Goal: Task Accomplishment & Management: Complete application form

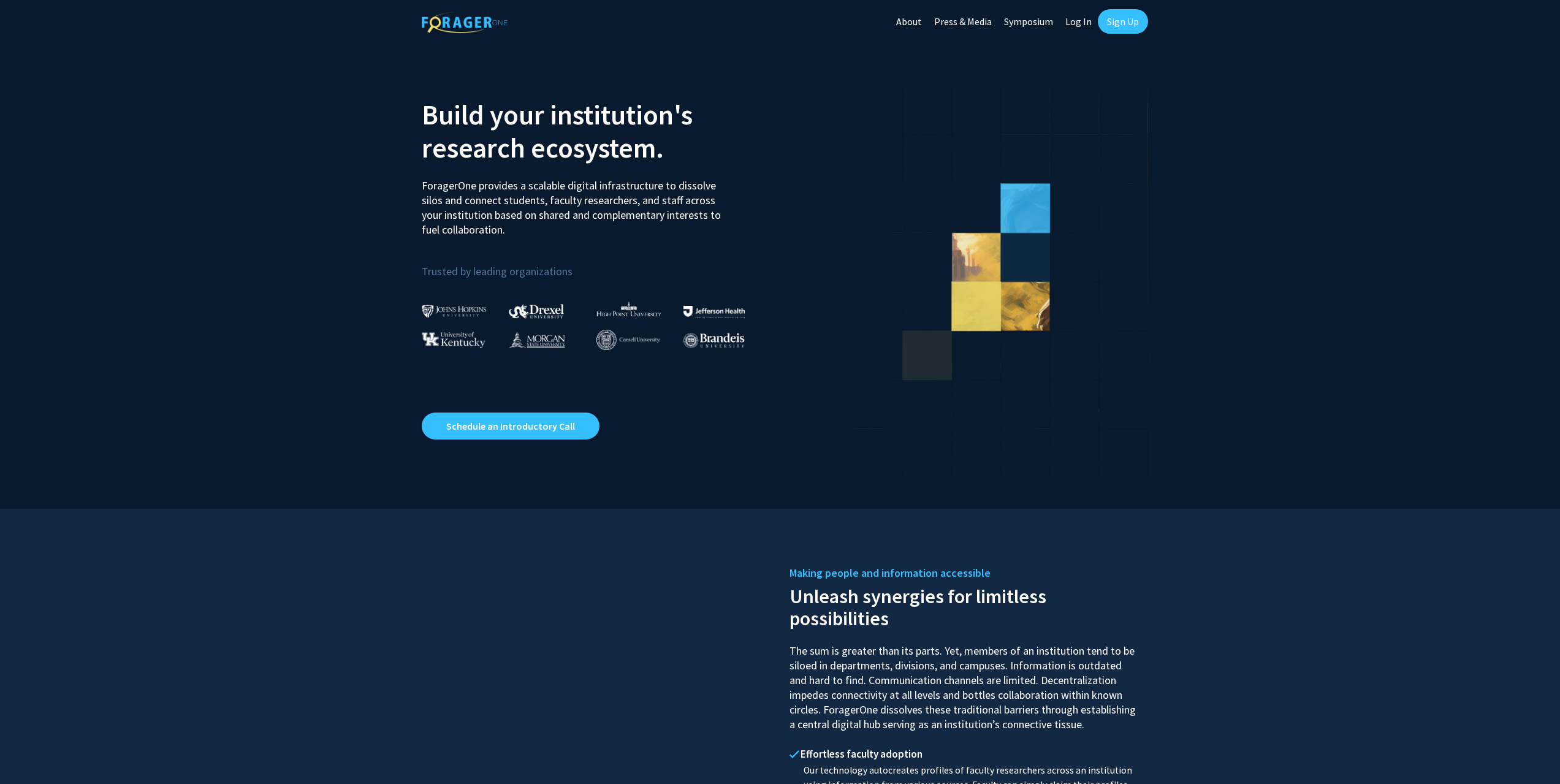
click at [1117, 22] on link "Sign Up" at bounding box center [1122, 21] width 50 height 24
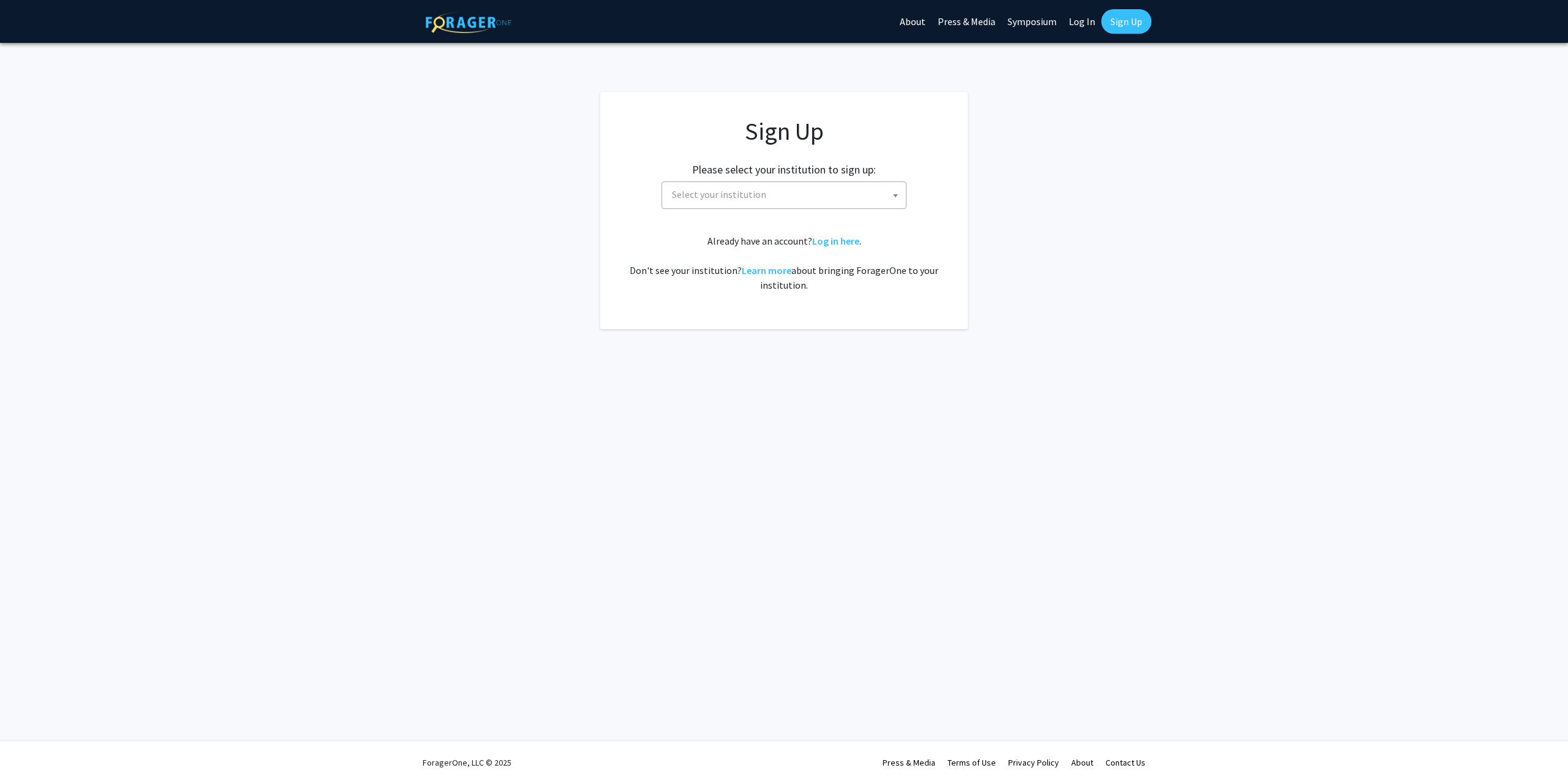
click at [827, 204] on span "Select your institution" at bounding box center [786, 194] width 239 height 25
type input "[GEOGRAPHIC_DATA]"
select select "31"
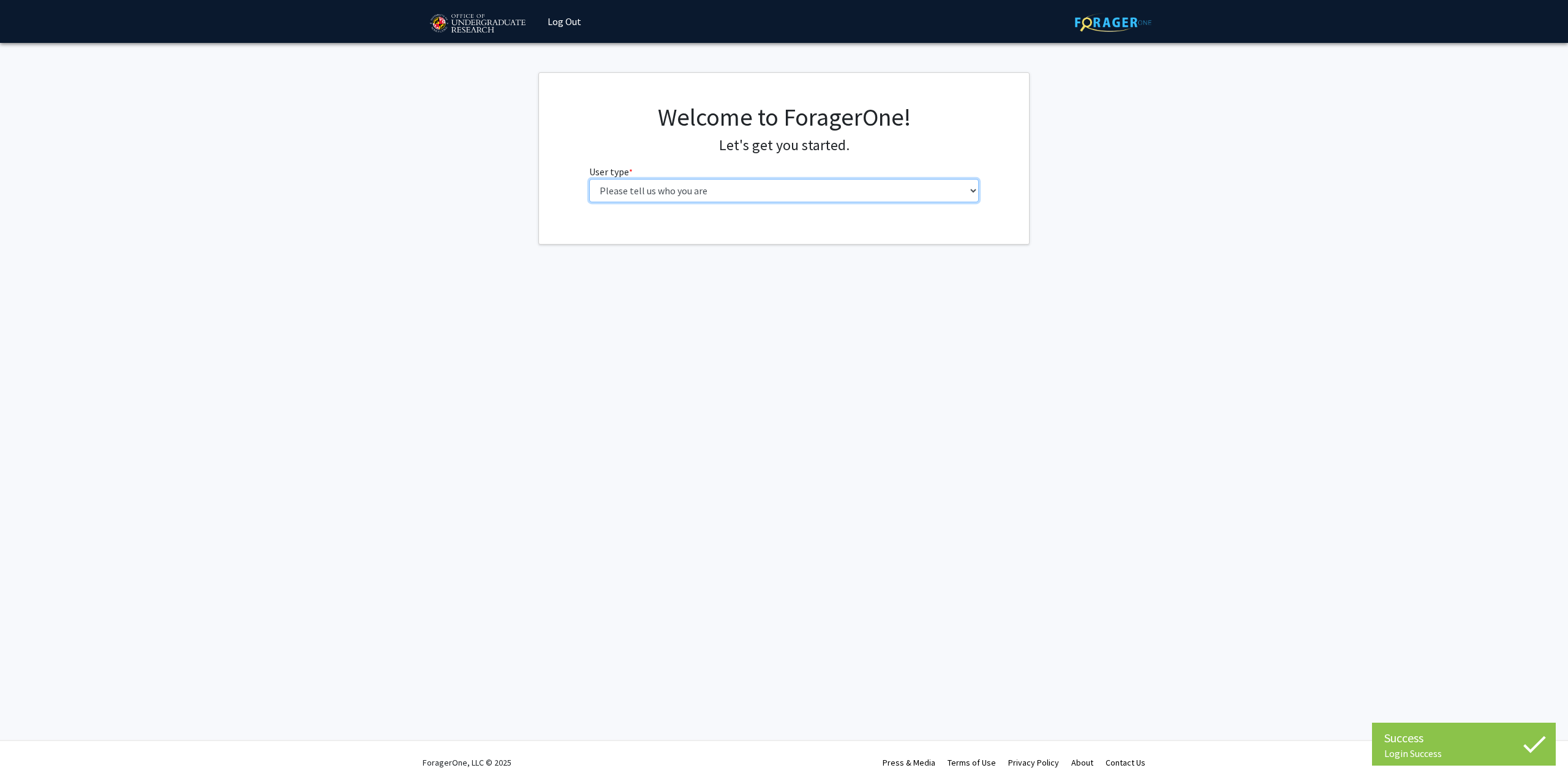
click at [718, 182] on select "Please tell us who you are Undergraduate Student Master's Student Doctoral Cand…" at bounding box center [784, 191] width 390 height 23
select select "1: undergrad"
click at [589, 179] on select "Please tell us who you are Undergraduate Student Master's Student Doctoral Cand…" at bounding box center [784, 191] width 390 height 23
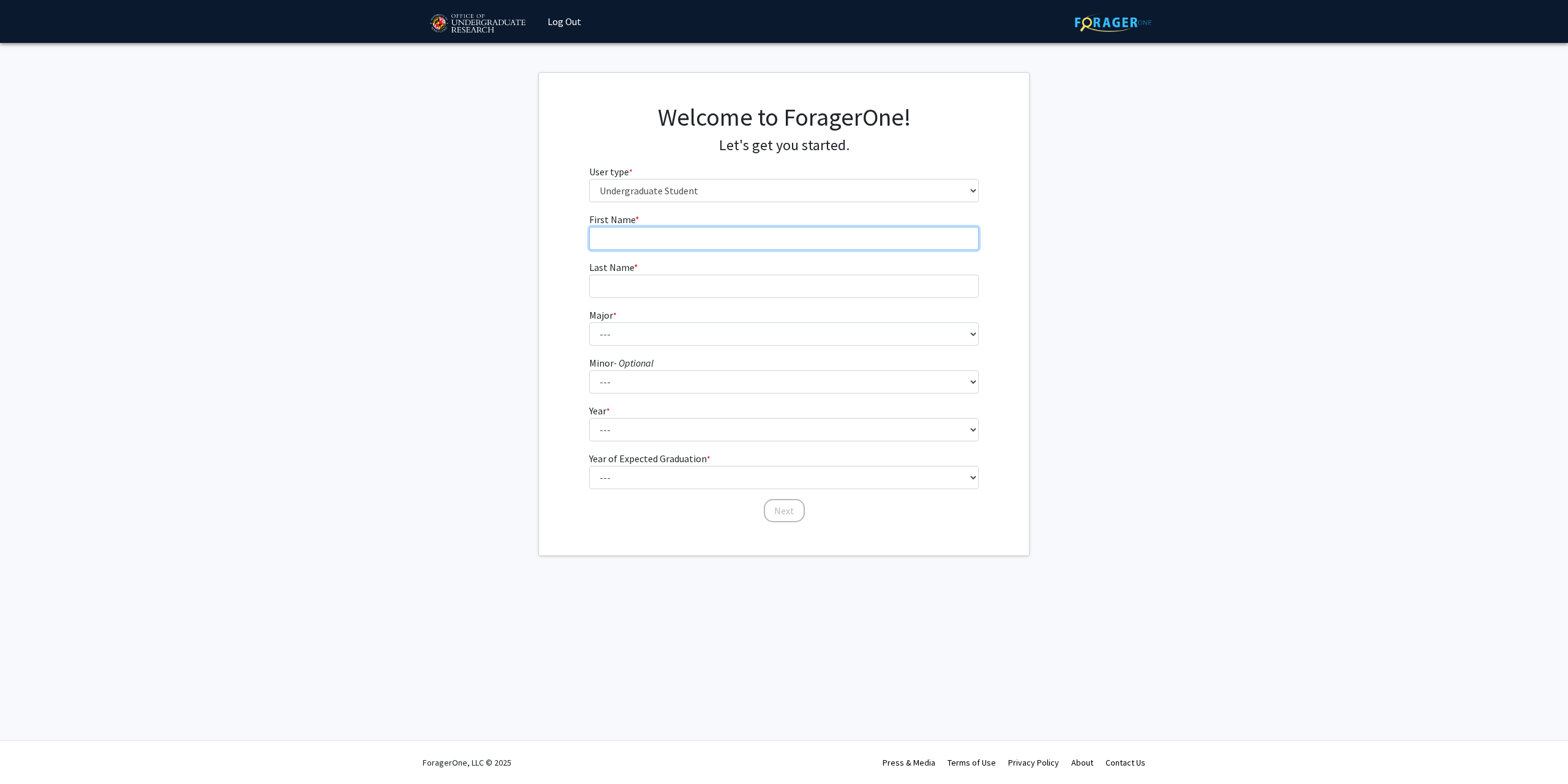
click at [728, 248] on input "First Name * required" at bounding box center [784, 238] width 390 height 23
type input "[PERSON_NAME]"
click at [720, 302] on form "First Name * required [PERSON_NAME] Last Name * required Major * required --- A…" at bounding box center [784, 362] width 390 height 299
click at [729, 286] on input "Last Name * required" at bounding box center [784, 286] width 390 height 23
type input "[PERSON_NAME]"
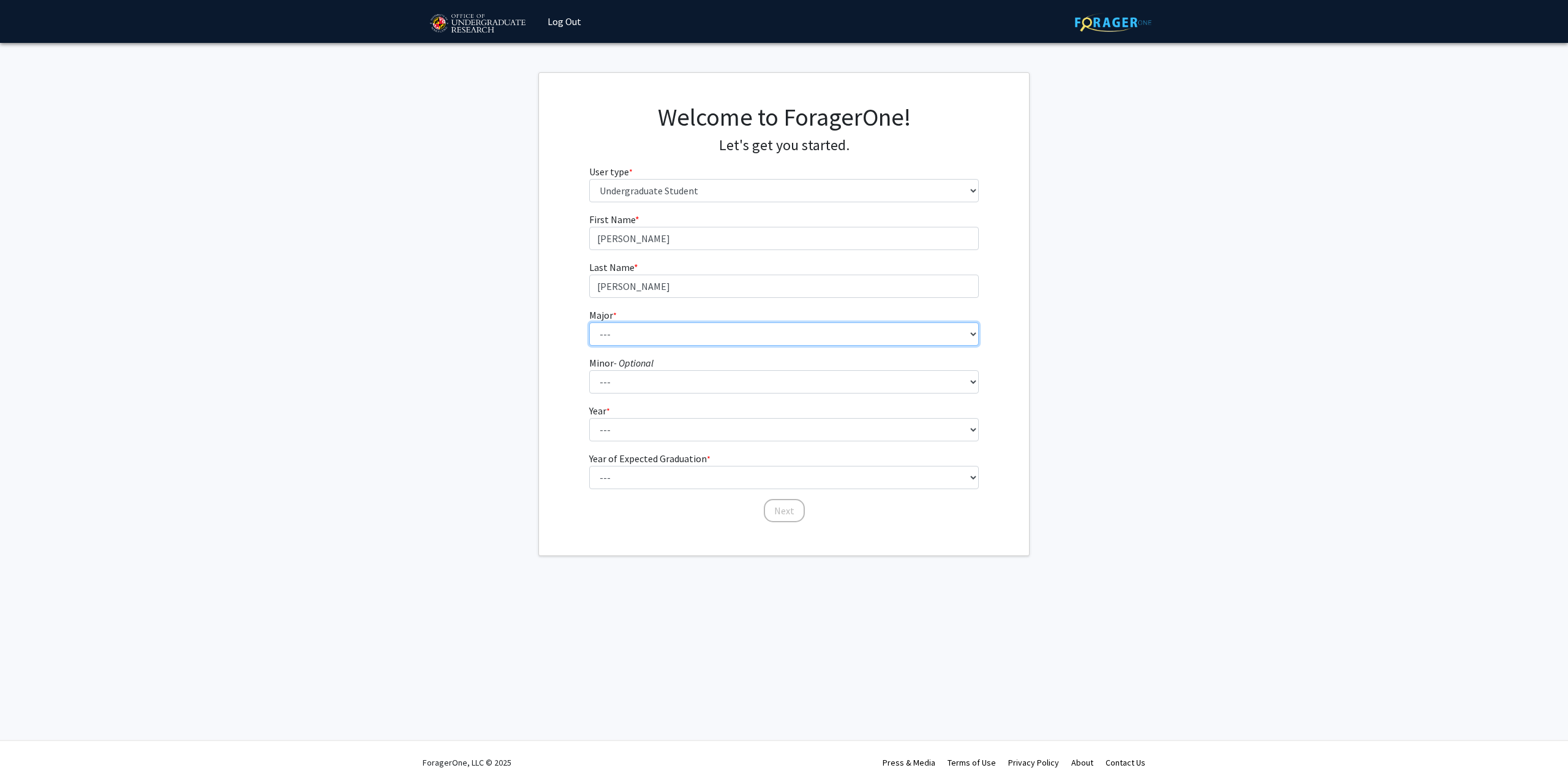
click at [614, 329] on select "--- Accounting Aerospace Engineering African American and Africana Studies Agri…" at bounding box center [784, 334] width 390 height 23
select select "28: 2329"
click at [589, 322] on select "--- Accounting Aerospace Engineering African American and Africana Studies Agri…" at bounding box center [784, 334] width 390 height 23
click at [659, 387] on select "--- Actuarial Mathematics Advanced Cybersecurity Experience for Students Africa…" at bounding box center [784, 382] width 390 height 23
select select "34: 1837"
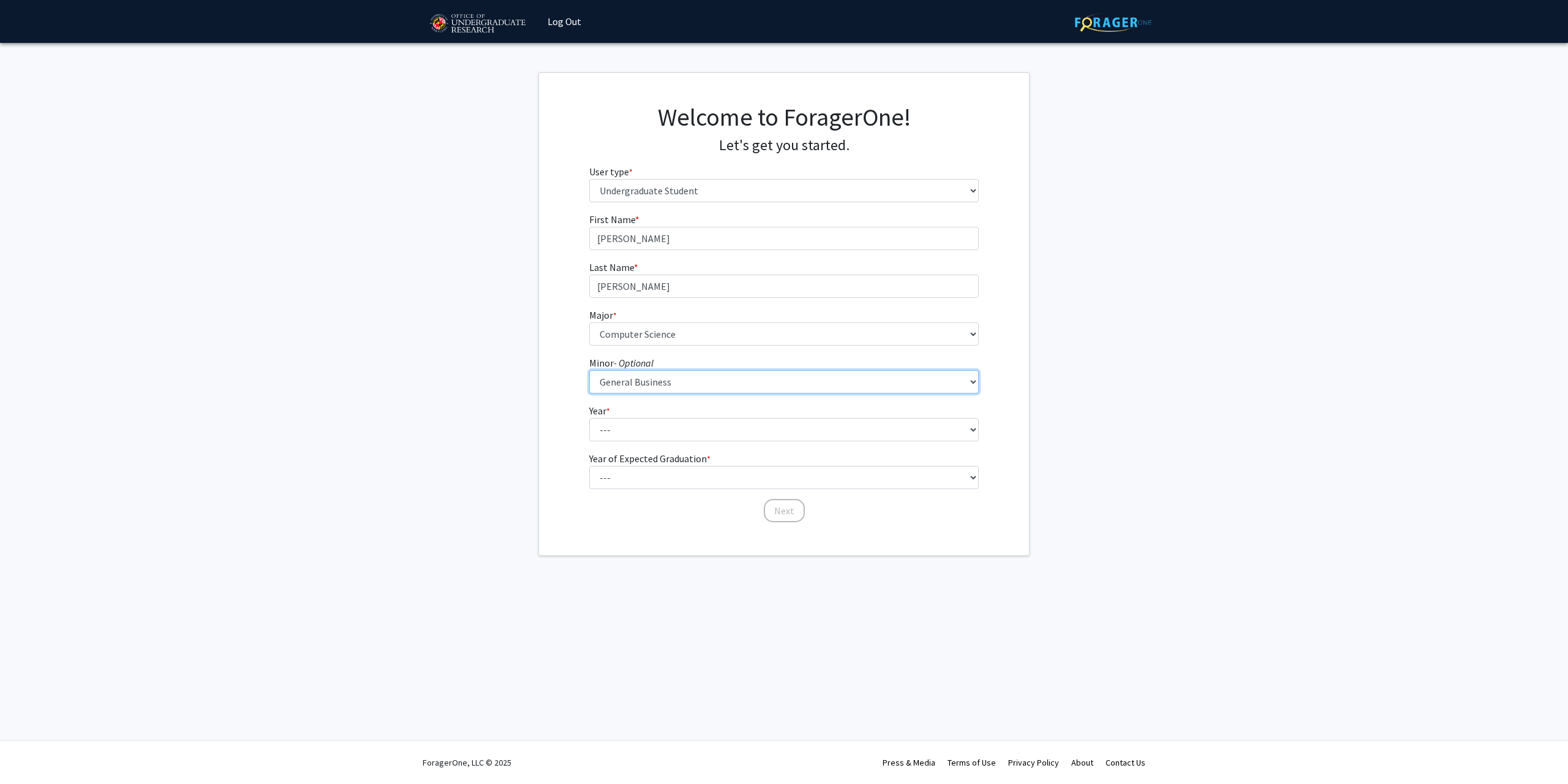
click at [589, 371] on select "--- Actuarial Mathematics Advanced Cybersecurity Experience for Students Africa…" at bounding box center [784, 382] width 390 height 23
click at [677, 429] on select "--- First-year Sophomore Junior Senior Postbaccalaureate Certificate" at bounding box center [784, 430] width 390 height 23
select select "2: sophomore"
click at [589, 418] on select "--- First-year Sophomore Junior Senior Postbaccalaureate Certificate" at bounding box center [784, 430] width 390 height 23
click at [691, 473] on select "--- 2025 2026 2027 2028 2029 2030 2031 2032 2033 2034" at bounding box center [784, 477] width 390 height 23
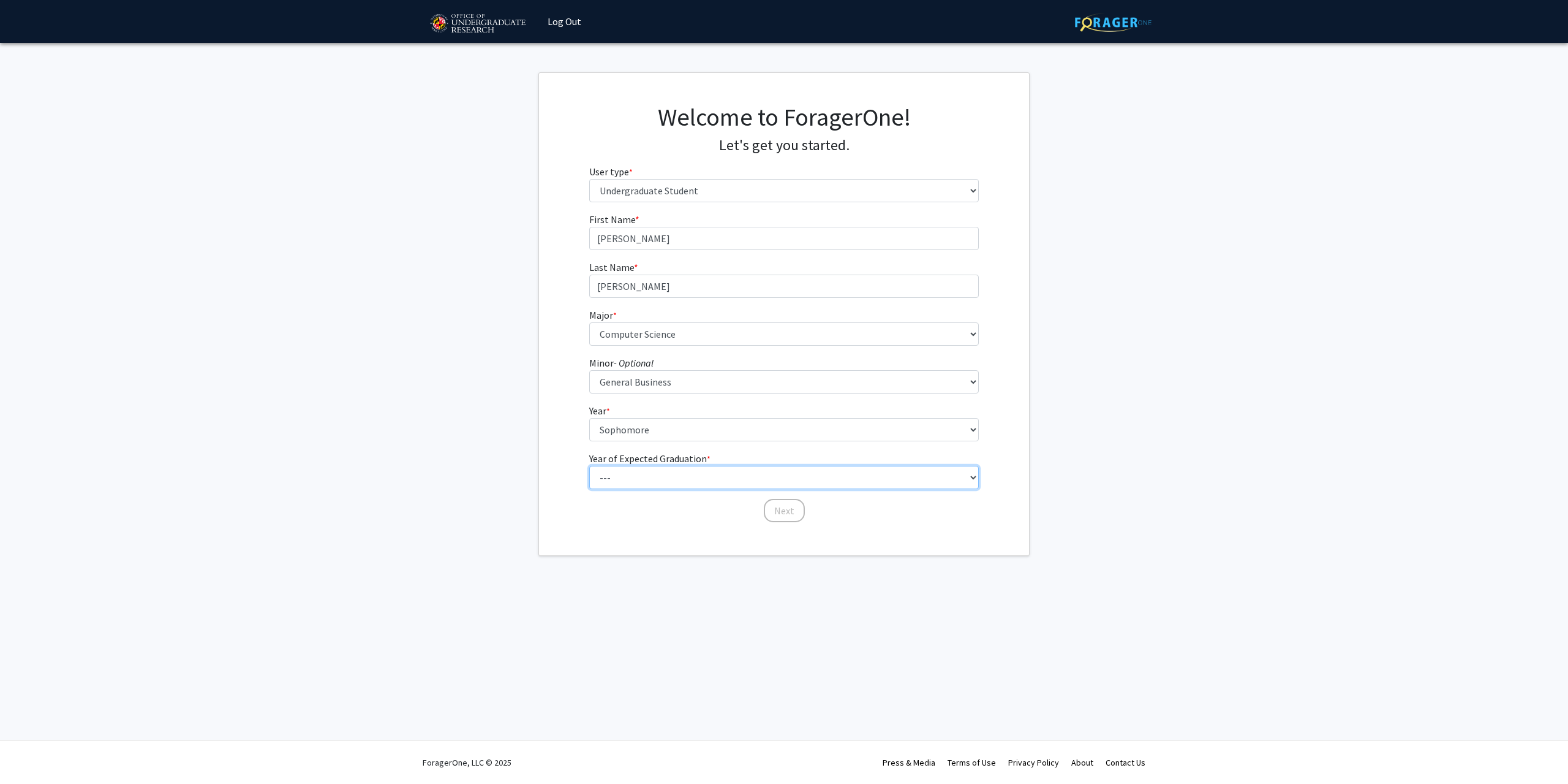
select select "3: 2027"
click at [589, 465] on select "--- 2025 2026 2027 2028 2029 2030 2031 2032 2033 2034" at bounding box center [784, 477] width 390 height 23
click at [770, 510] on button "Next" at bounding box center [784, 510] width 41 height 23
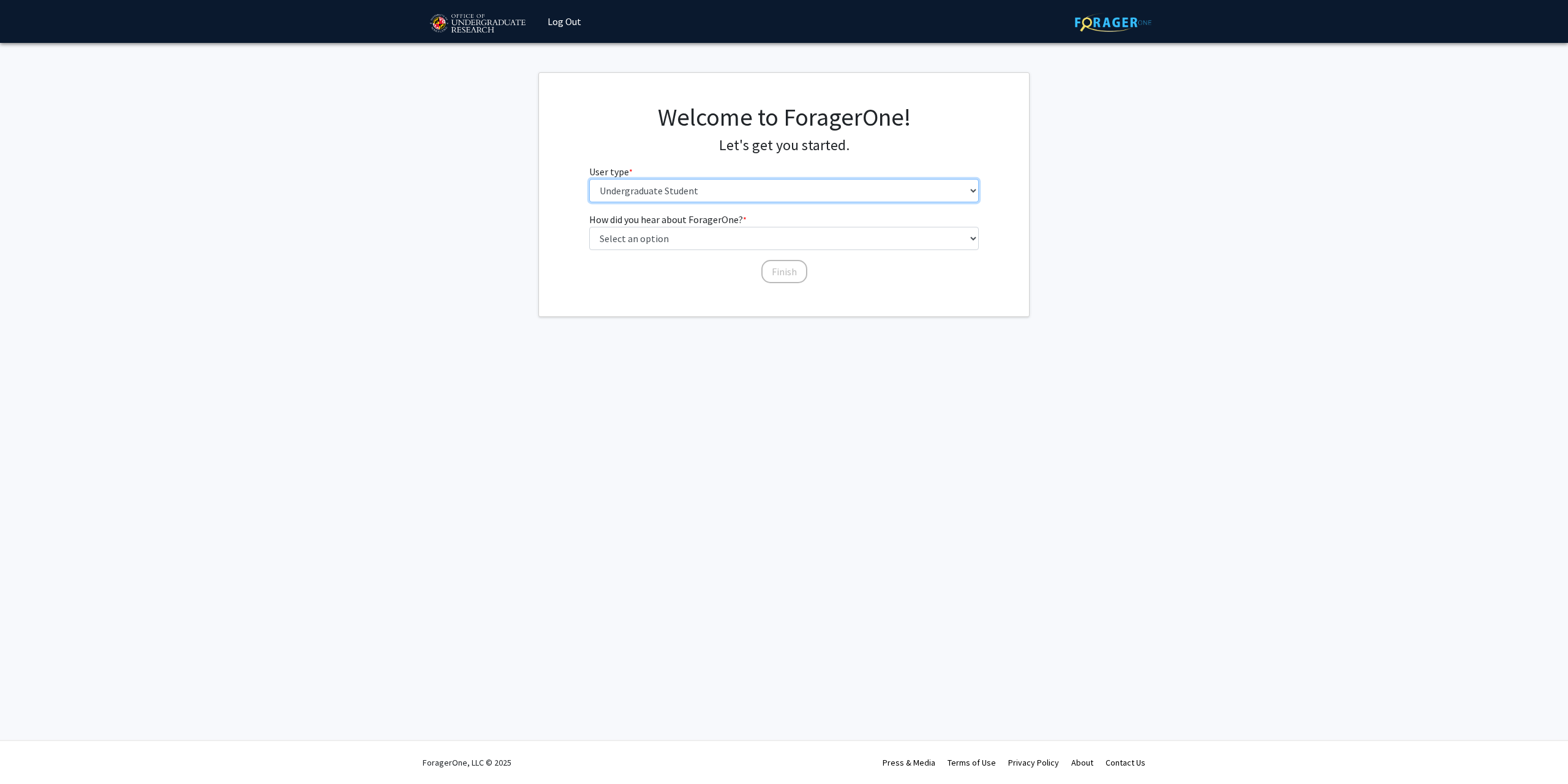
click at [674, 197] on select "Please tell us who you are Undergraduate Student Master's Student Doctoral Cand…" at bounding box center [784, 191] width 390 height 23
click at [676, 193] on select "Please tell us who you are Undergraduate Student Master's Student Doctoral Cand…" at bounding box center [784, 191] width 390 height 23
click at [683, 240] on select "Select an option Peer/student recommendation Faculty/staff recommendation Unive…" at bounding box center [784, 238] width 390 height 23
select select "1: peer_recommendation"
click at [589, 226] on select "Select an option Peer/student recommendation Faculty/staff recommendation Unive…" at bounding box center [784, 238] width 390 height 23
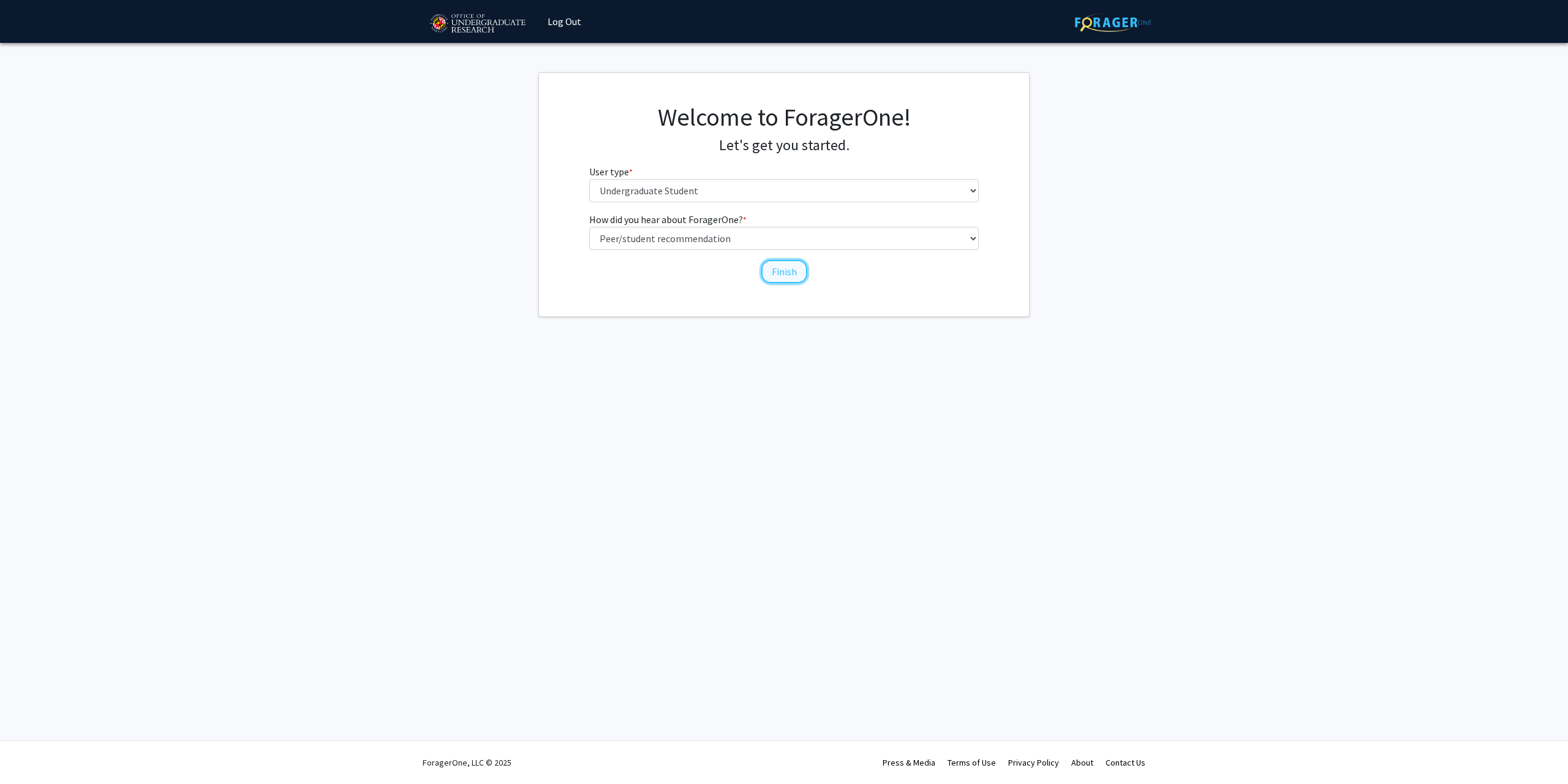
click at [771, 271] on button "Finish" at bounding box center [784, 271] width 46 height 23
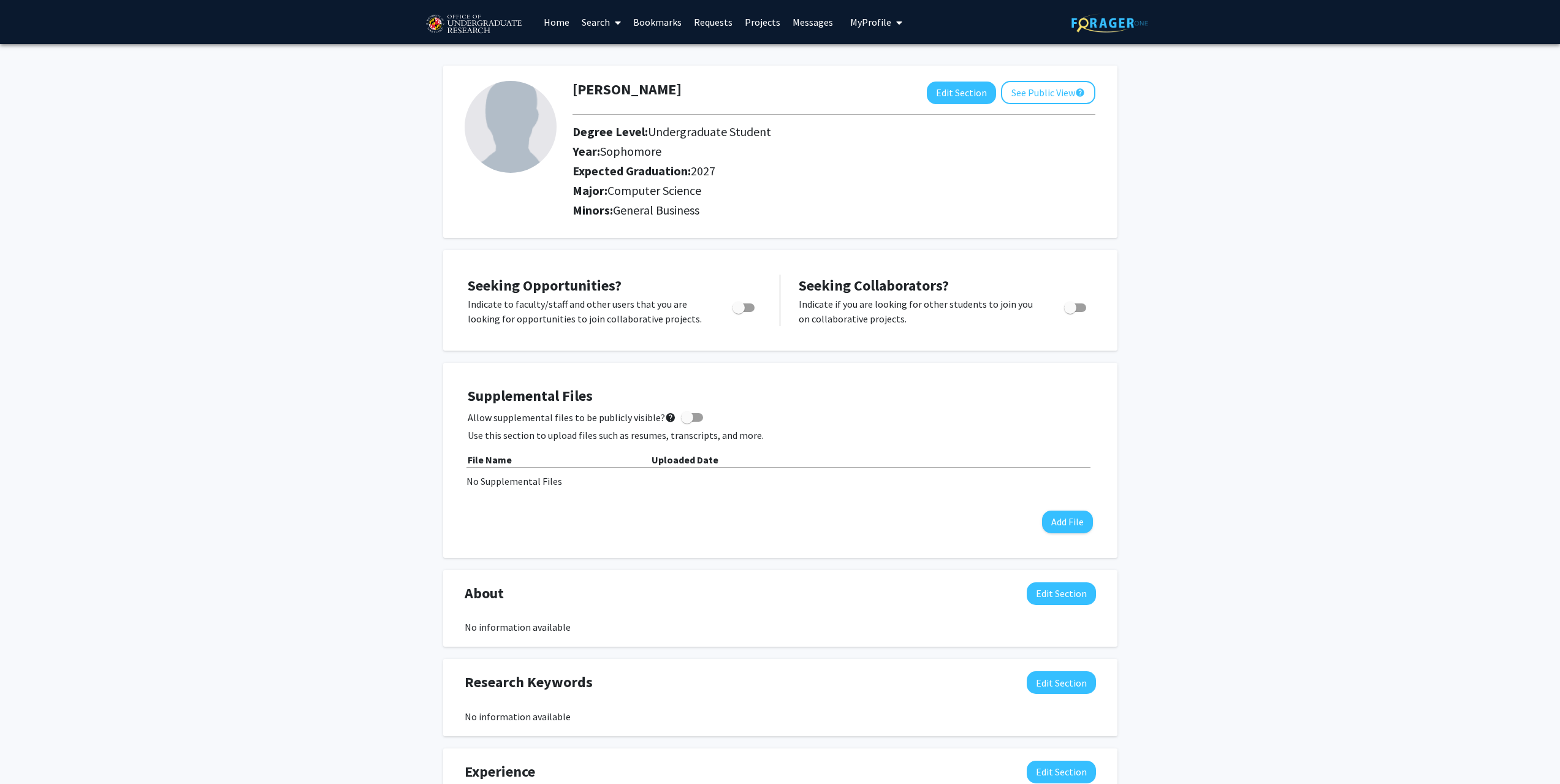
click at [201, 553] on div "[PERSON_NAME] Edit Section See Public View help Degree Level: Undergraduate Stu…" at bounding box center [780, 588] width 1560 height 1088
